Goal: Book appointment/travel/reservation

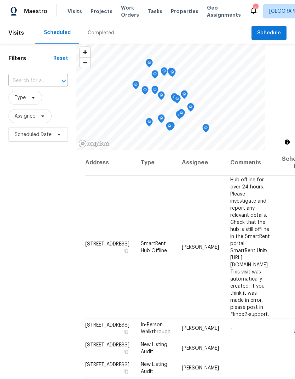
click at [181, 14] on span "Properties" at bounding box center [185, 11] width 28 height 7
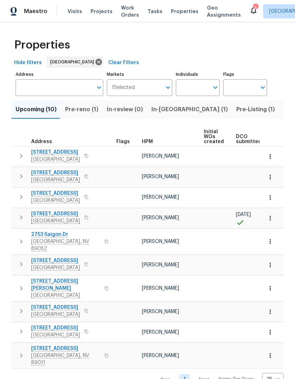
click at [232, 115] on button "Pre-Listing (1)" at bounding box center [255, 109] width 47 height 18
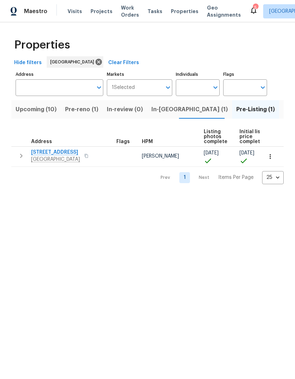
click at [25, 155] on button "button" at bounding box center [21, 156] width 14 height 14
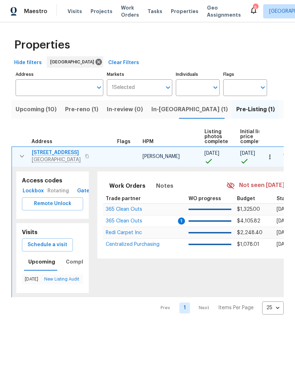
click at [57, 244] on span "Schedule a visit" at bounding box center [48, 244] width 40 height 9
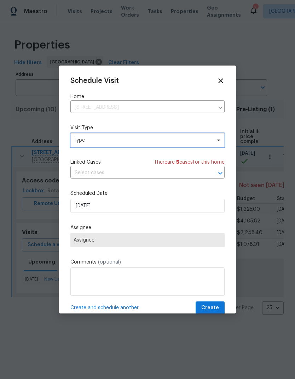
click at [116, 147] on span "Type" at bounding box center [147, 140] width 154 height 14
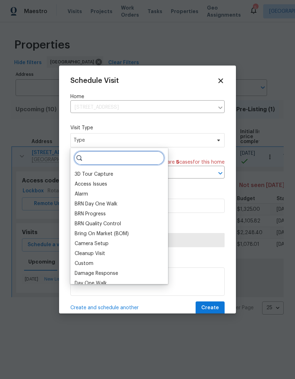
click at [117, 160] on input "search" at bounding box center [119, 158] width 91 height 14
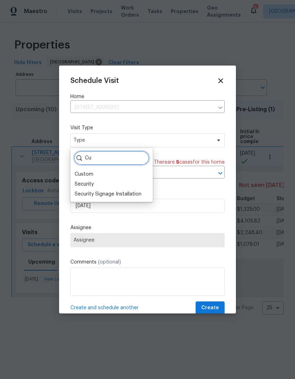
type input "Cu"
click at [90, 171] on div "Custom" at bounding box center [84, 174] width 19 height 7
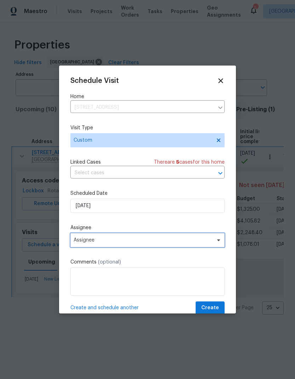
click at [109, 242] on span "Assignee" at bounding box center [143, 240] width 139 height 6
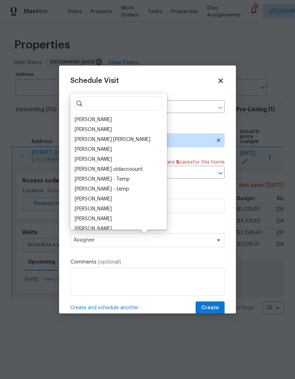
click at [90, 120] on div "[PERSON_NAME]" at bounding box center [93, 119] width 37 height 7
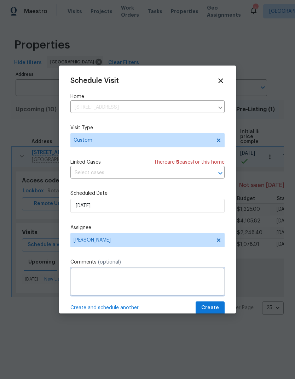
click at [133, 274] on textarea at bounding box center [147, 281] width 154 height 28
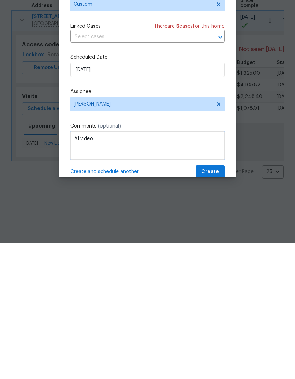
type textarea "AI video"
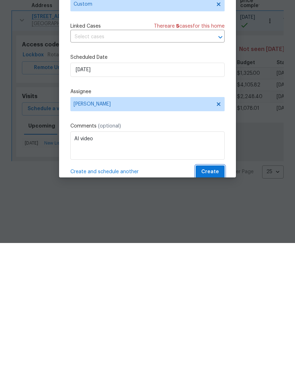
click at [212, 303] on span "Create" at bounding box center [210, 307] width 18 height 9
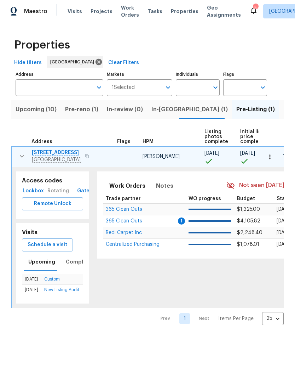
click at [73, 15] on span "Visits" at bounding box center [75, 11] width 15 height 7
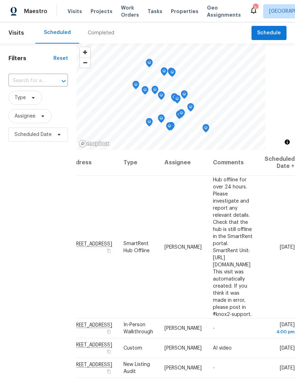
scroll to position [0, 68]
click at [0, 0] on span at bounding box center [0, 0] width 0 height 0
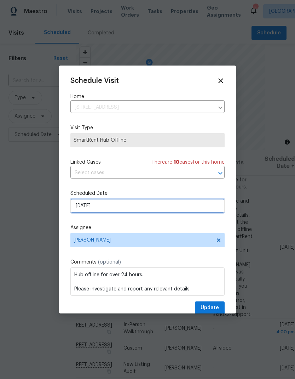
click at [132, 212] on input "[DATE]" at bounding box center [147, 206] width 154 height 14
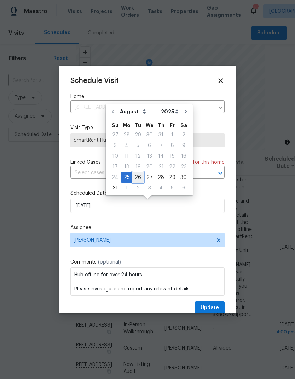
click at [135, 176] on div "26" at bounding box center [137, 177] width 11 height 10
type input "[DATE]"
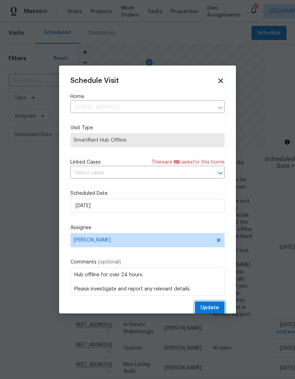
click at [217, 304] on button "Update" at bounding box center [210, 307] width 30 height 13
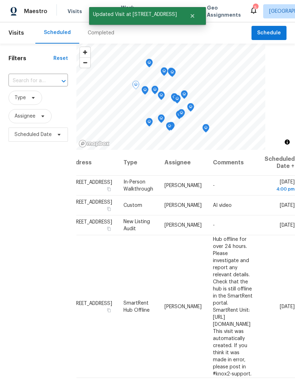
click at [0, 0] on span at bounding box center [0, 0] width 0 height 0
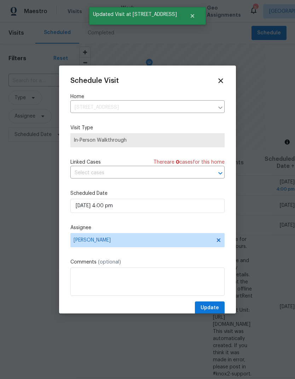
click at [138, 184] on div "Schedule Visit Home 11800 Black Canary Ave, Las Vegas, NV 89138 ​ Visit Type In…" at bounding box center [147, 195] width 154 height 237
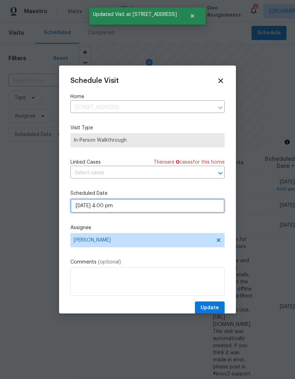
click at [129, 208] on input "08/25/2025 4:00 pm" at bounding box center [147, 206] width 154 height 14
select select "pm"
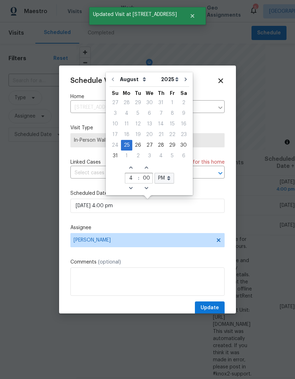
click at [224, 81] on icon at bounding box center [221, 81] width 8 height 8
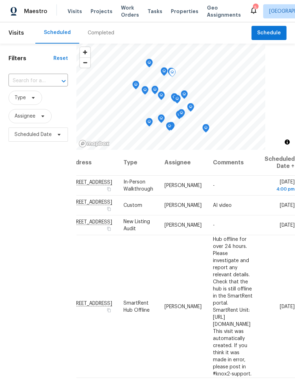
click at [0, 0] on span at bounding box center [0, 0] width 0 height 0
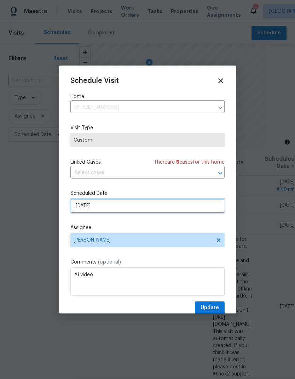
click at [134, 211] on input "[DATE]" at bounding box center [147, 206] width 154 height 14
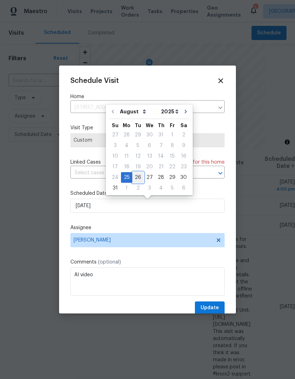
click at [137, 180] on div "26" at bounding box center [137, 177] width 11 height 10
type input "[DATE]"
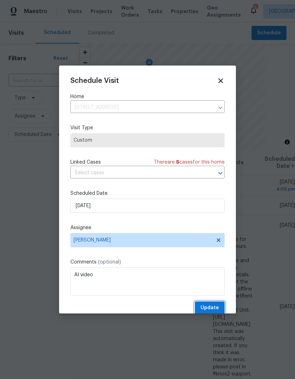
click at [207, 312] on span "Update" at bounding box center [210, 307] width 18 height 9
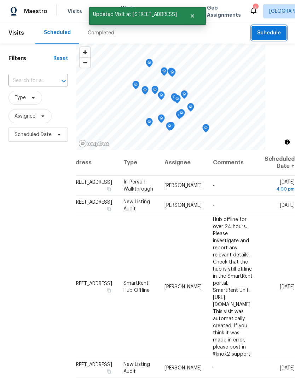
click at [275, 35] on span "Schedule" at bounding box center [269, 33] width 24 height 9
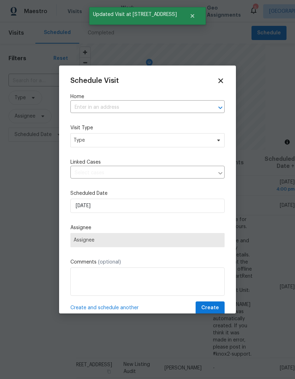
click at [111, 107] on input "text" at bounding box center [137, 107] width 134 height 11
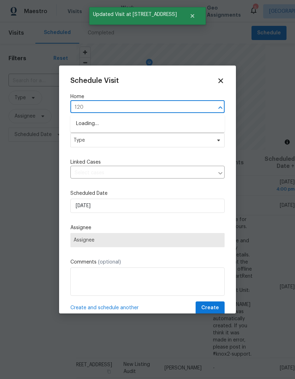
type input "1200"
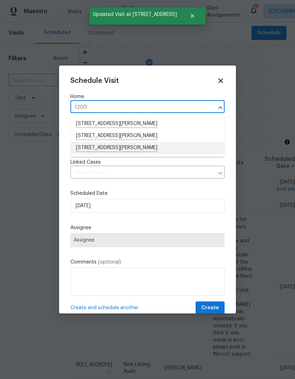
click at [120, 145] on li "[STREET_ADDRESS][PERSON_NAME]" at bounding box center [147, 148] width 154 height 12
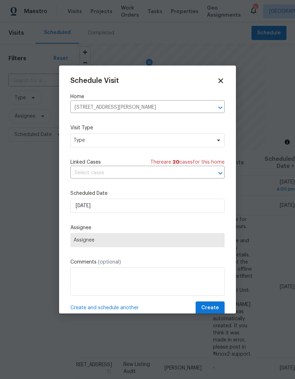
click at [120, 242] on span "Assignee" at bounding box center [148, 240] width 148 height 6
click at [152, 139] on span "Type" at bounding box center [143, 140] width 138 height 7
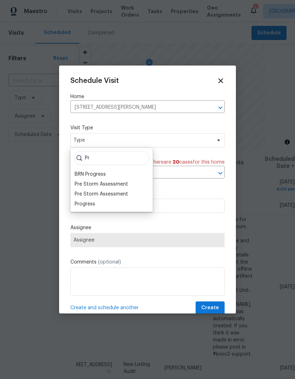
type input "Pr"
click at [91, 204] on div "Progress" at bounding box center [85, 203] width 21 height 7
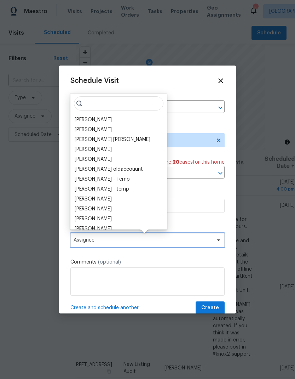
click at [93, 242] on span "Assignee" at bounding box center [143, 240] width 139 height 6
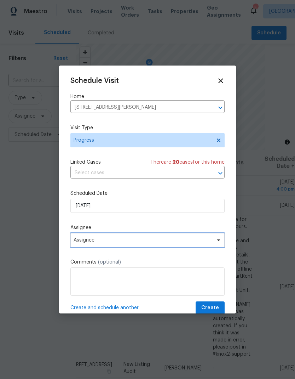
click at [90, 243] on span "Assignee" at bounding box center [143, 240] width 139 height 6
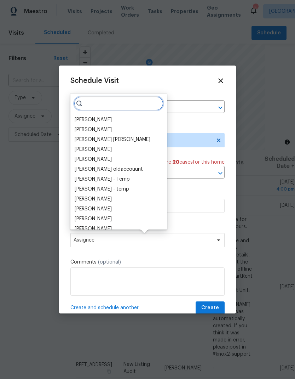
click at [96, 105] on input "search" at bounding box center [119, 103] width 90 height 14
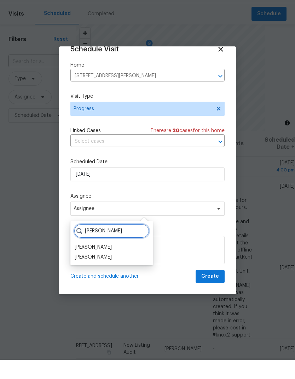
scroll to position [14, 0]
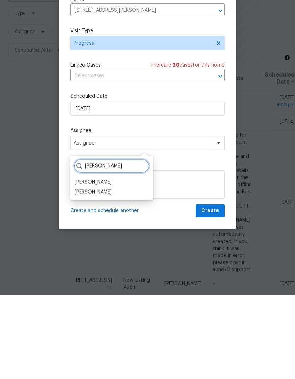
type input "Ana"
click at [86, 273] on div "[PERSON_NAME]" at bounding box center [93, 276] width 37 height 7
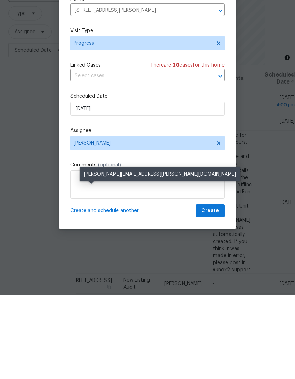
scroll to position [28, 0]
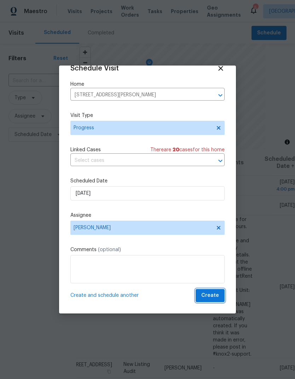
click at [217, 292] on span "Create" at bounding box center [210, 295] width 18 height 9
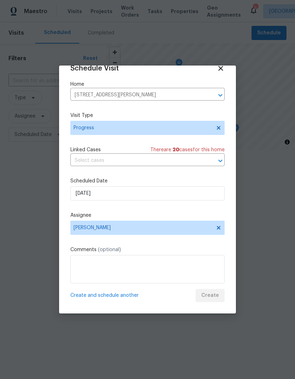
scroll to position [0, 0]
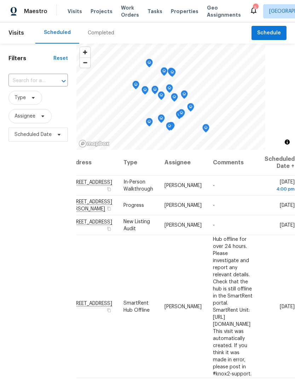
scroll to position [0, 68]
click at [0, 0] on icon at bounding box center [0, 0] width 0 height 0
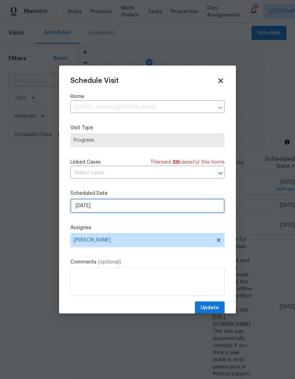
click at [127, 212] on input "[DATE]" at bounding box center [147, 206] width 154 height 14
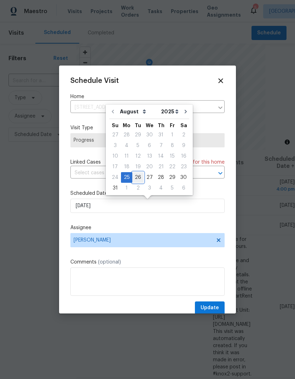
click at [134, 178] on div "26" at bounding box center [137, 177] width 11 height 10
type input "[DATE]"
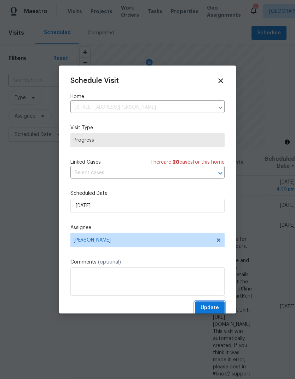
click at [207, 309] on span "Update" at bounding box center [210, 307] width 18 height 9
